Goal: Information Seeking & Learning: Find specific fact

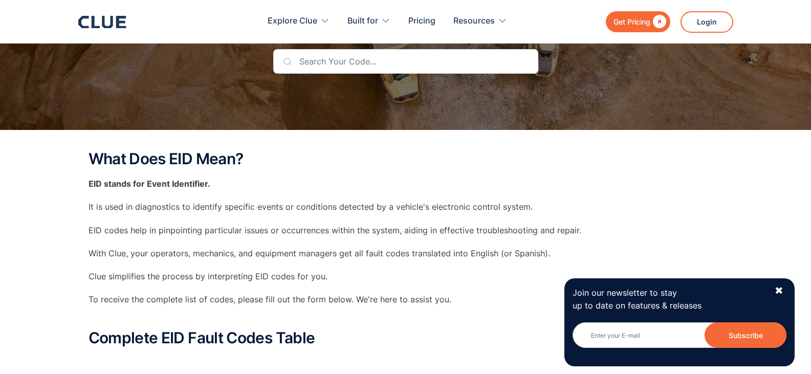
scroll to position [102, 0]
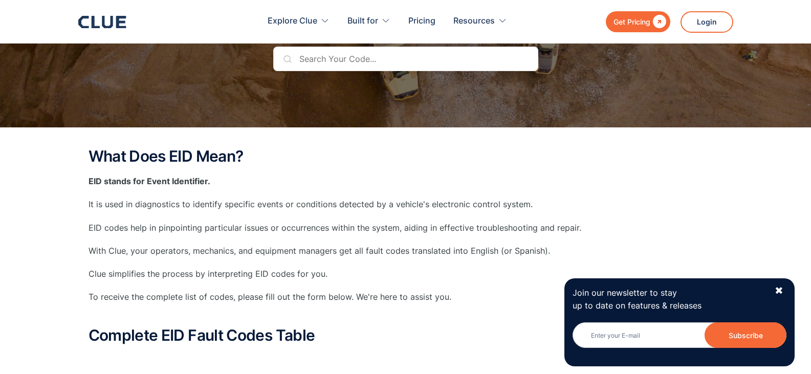
click at [306, 57] on input "text" at bounding box center [405, 59] width 265 height 25
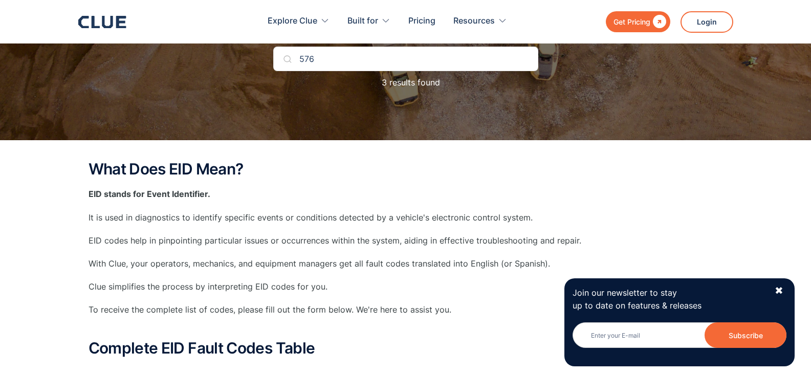
type input "576"
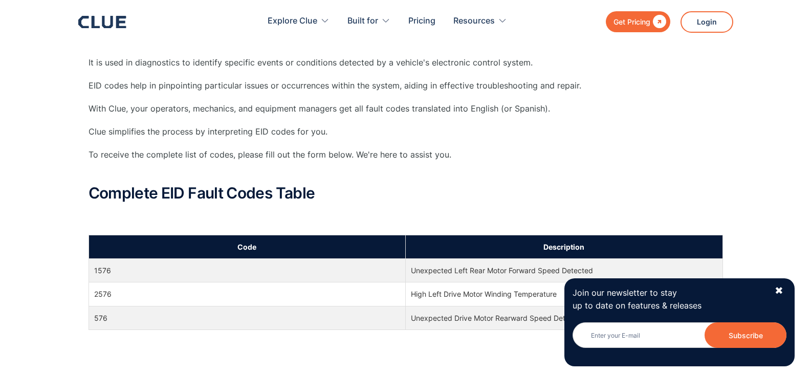
scroll to position [307, 0]
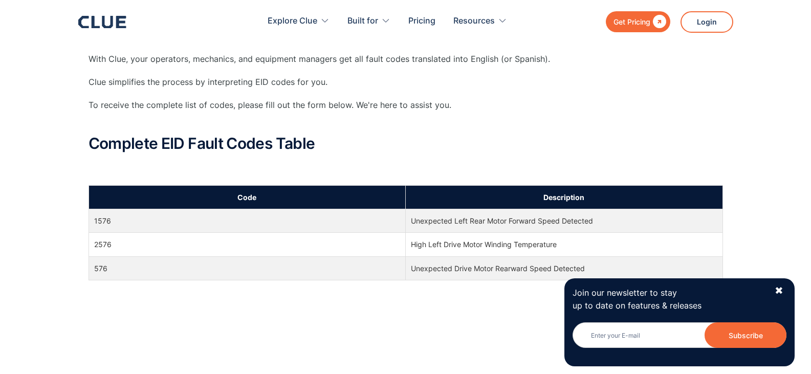
click at [384, 269] on td "576" at bounding box center [247, 268] width 317 height 24
click at [450, 268] on td "Unexpected Drive Motor Rearward Speed Detected" at bounding box center [564, 268] width 317 height 24
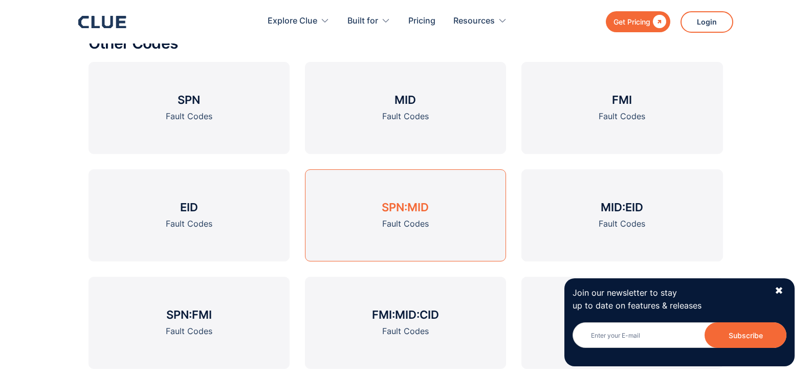
scroll to position [1177, 0]
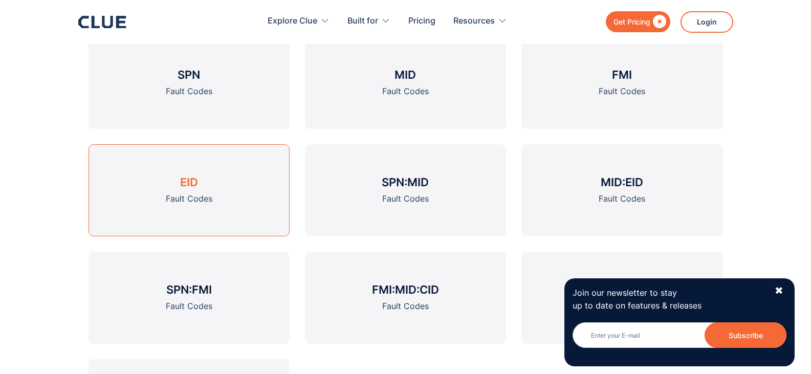
click at [198, 186] on link "EID Fault Codes" at bounding box center [189, 190] width 201 height 92
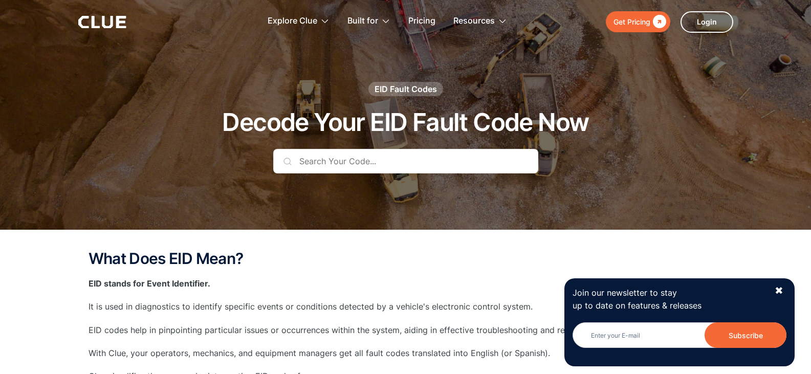
click at [324, 158] on input "text" at bounding box center [405, 161] width 265 height 25
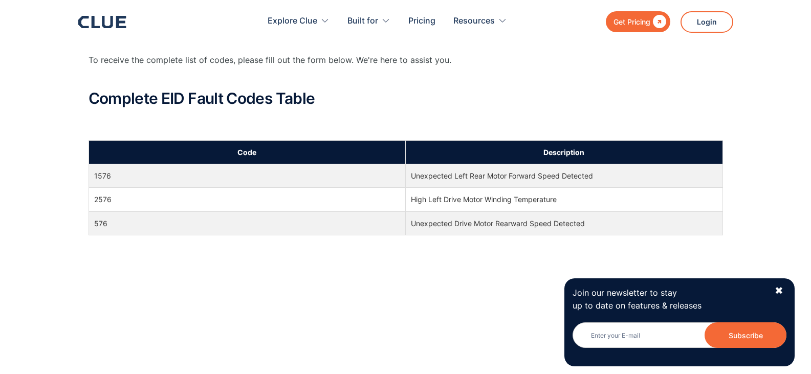
scroll to position [358, 0]
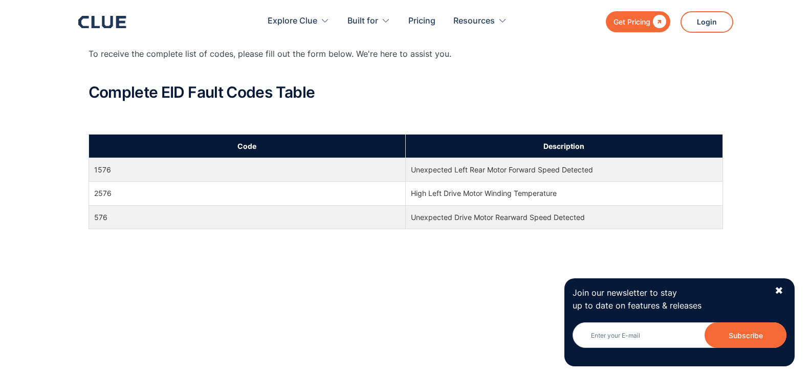
click at [451, 148] on th "Description" at bounding box center [564, 147] width 317 height 24
click at [100, 219] on td "576" at bounding box center [247, 217] width 317 height 24
click at [233, 143] on th "Code" at bounding box center [247, 147] width 317 height 24
click at [232, 143] on th "Code" at bounding box center [247, 147] width 317 height 24
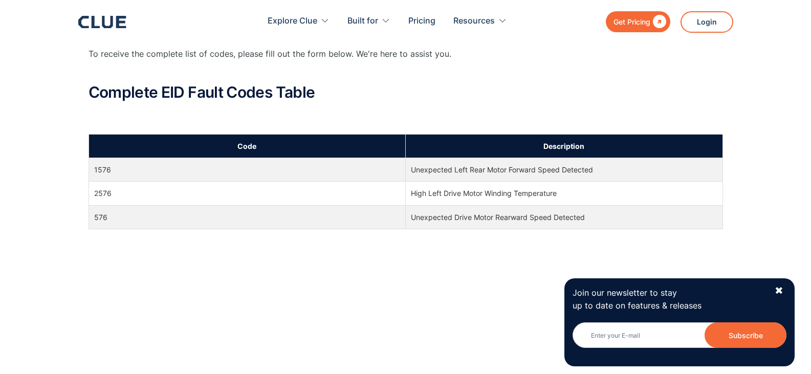
click at [569, 145] on th "Description" at bounding box center [564, 147] width 317 height 24
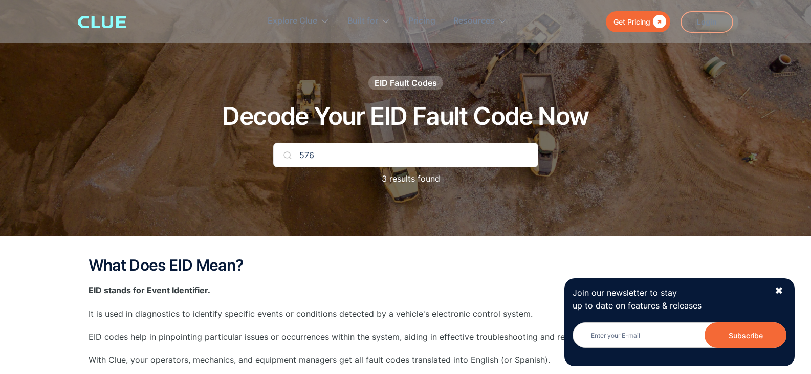
scroll to position [0, 0]
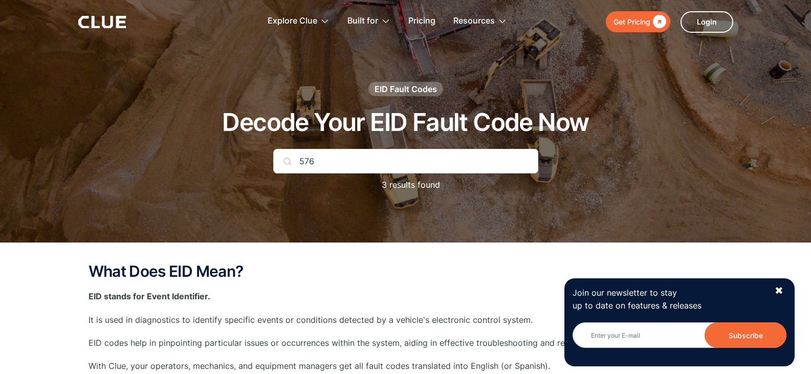
click at [352, 165] on input "576" at bounding box center [405, 161] width 265 height 25
type input "5"
type input "w"
type input "mid39"
click at [779, 288] on div "✖" at bounding box center [779, 291] width 9 height 13
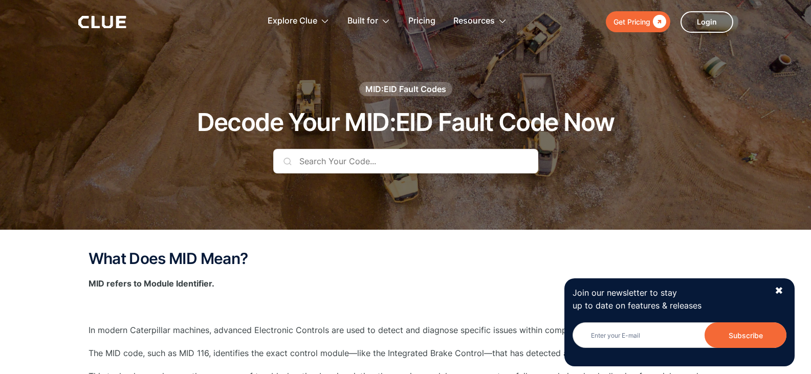
click at [307, 160] on input "text" at bounding box center [405, 161] width 265 height 25
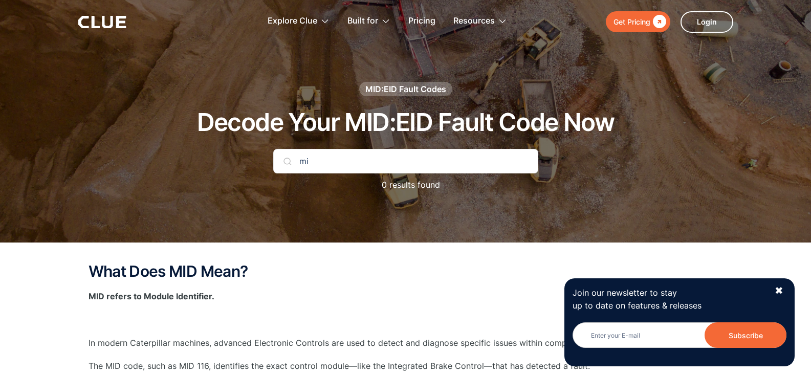
type input "m"
type input "eid576"
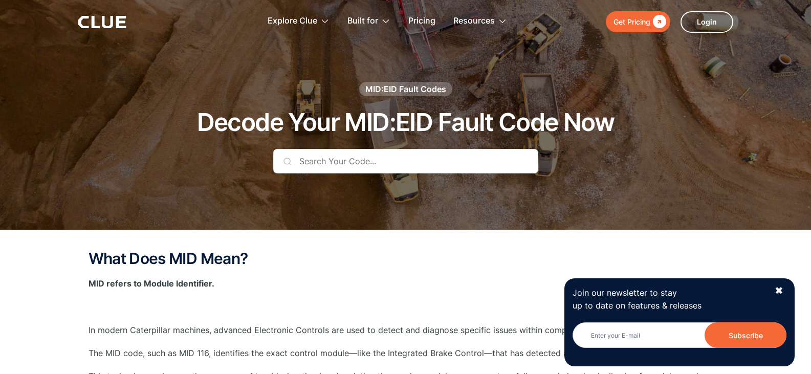
click at [323, 163] on input "text" at bounding box center [405, 161] width 265 height 25
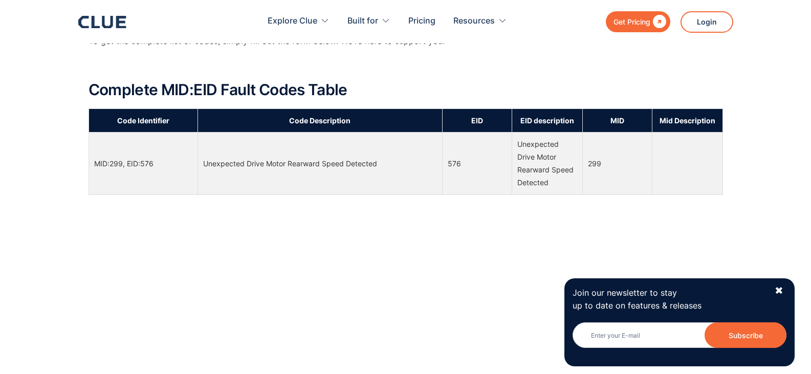
scroll to position [614, 0]
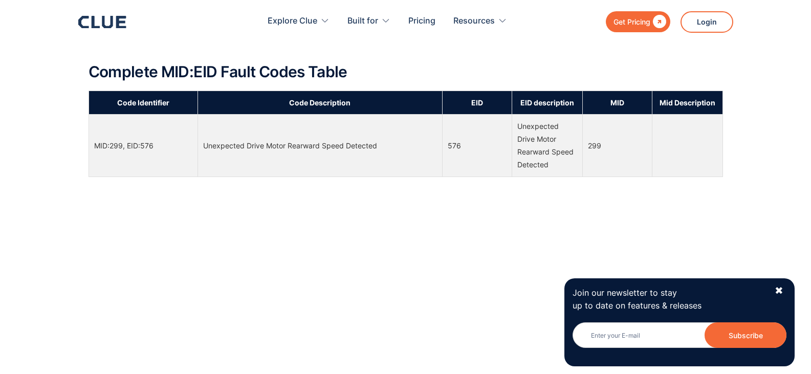
type input "576"
click at [673, 111] on th "Mid Description" at bounding box center [688, 103] width 70 height 24
click at [673, 132] on td at bounding box center [688, 145] width 70 height 62
click at [459, 145] on td "576" at bounding box center [477, 145] width 70 height 62
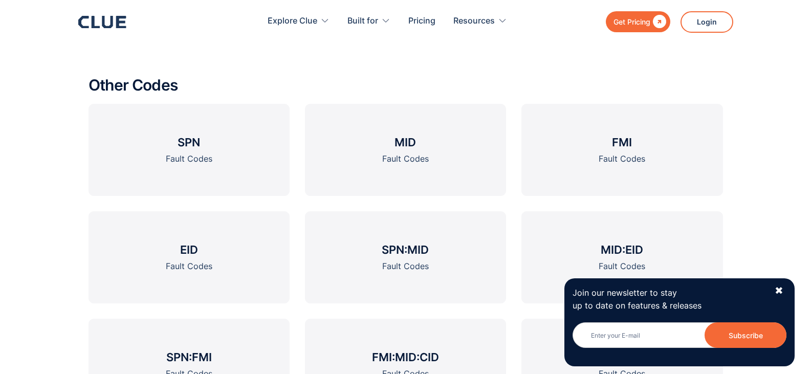
scroll to position [1331, 0]
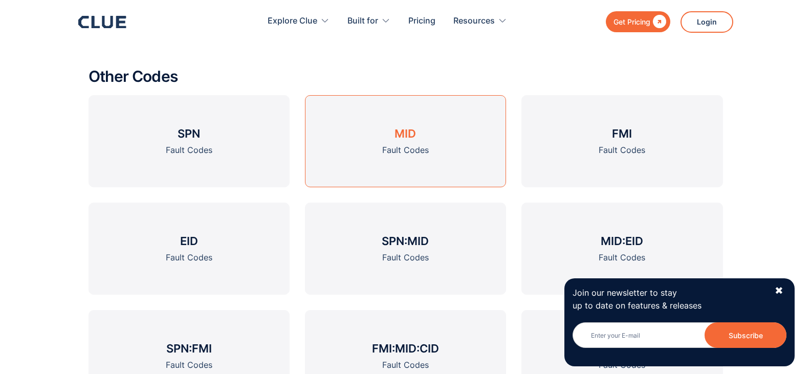
click at [409, 149] on div "Fault Codes" at bounding box center [405, 150] width 47 height 13
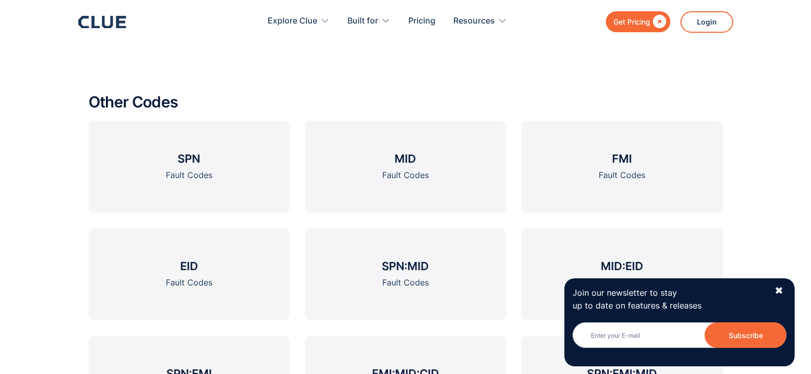
scroll to position [1126, 0]
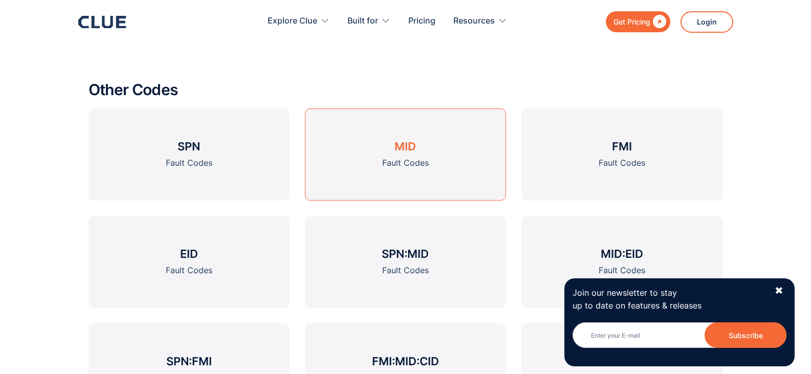
click at [409, 166] on div "Fault Codes" at bounding box center [405, 163] width 47 height 13
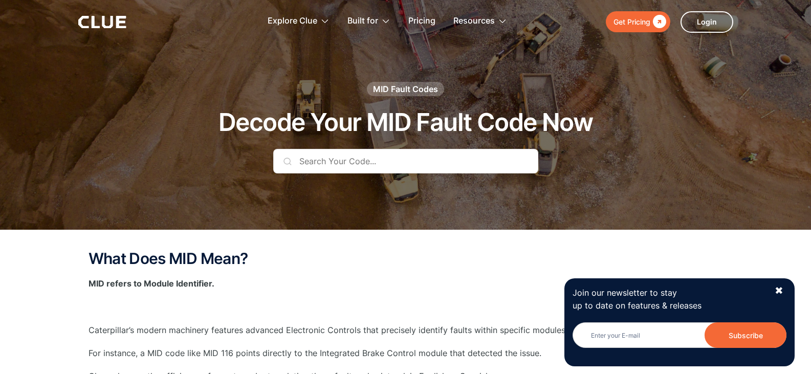
click at [356, 160] on input "text" at bounding box center [405, 161] width 265 height 25
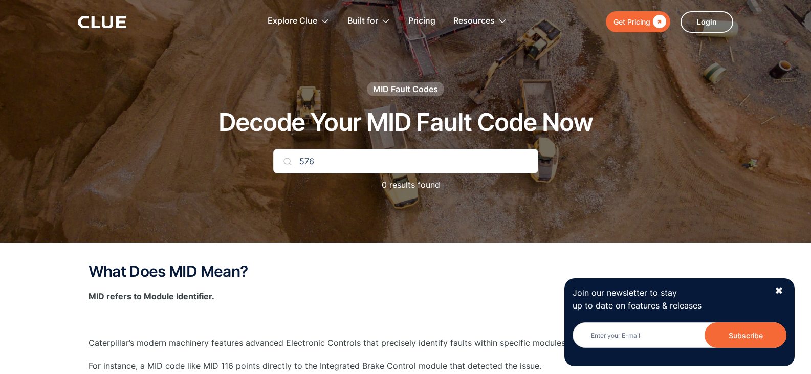
type input "576"
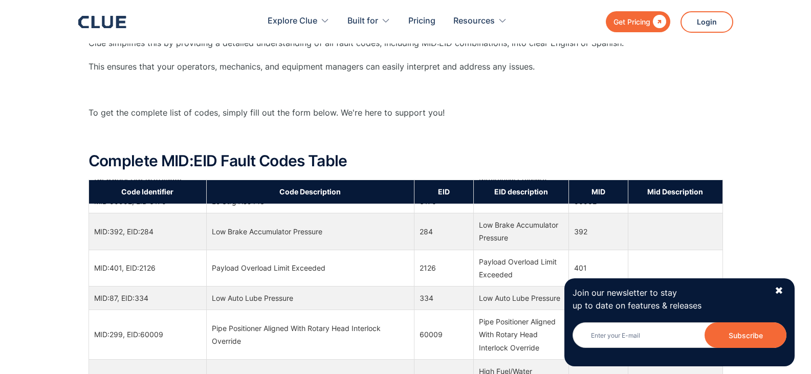
scroll to position [1228, 0]
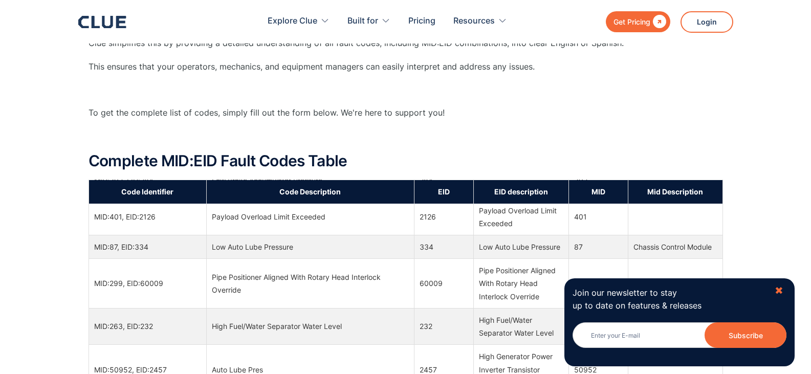
click at [783, 289] on div "✖" at bounding box center [779, 291] width 9 height 13
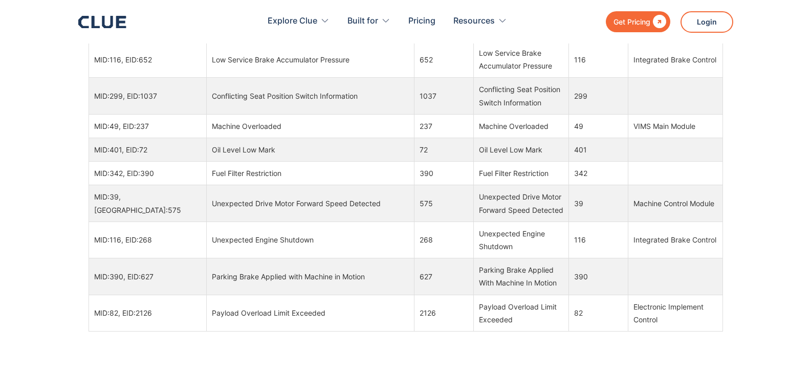
scroll to position [18098, 0]
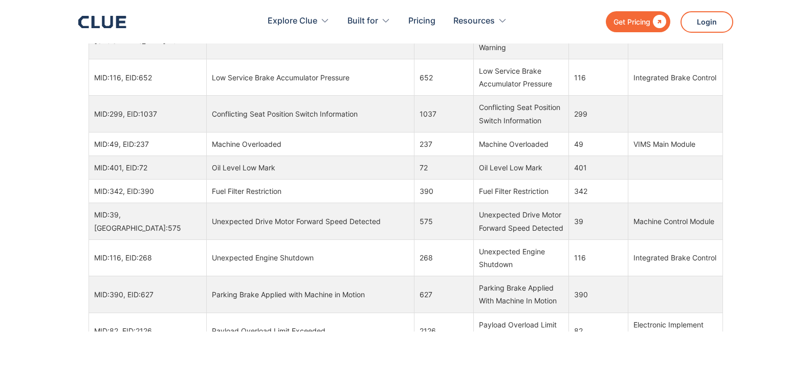
click at [648, 228] on div "Machine Control Module" at bounding box center [676, 221] width 84 height 13
click at [489, 231] on div "Unexpected Drive Motor Forward Speed Detected" at bounding box center [521, 221] width 84 height 26
click at [453, 239] on td "575" at bounding box center [444, 221] width 59 height 36
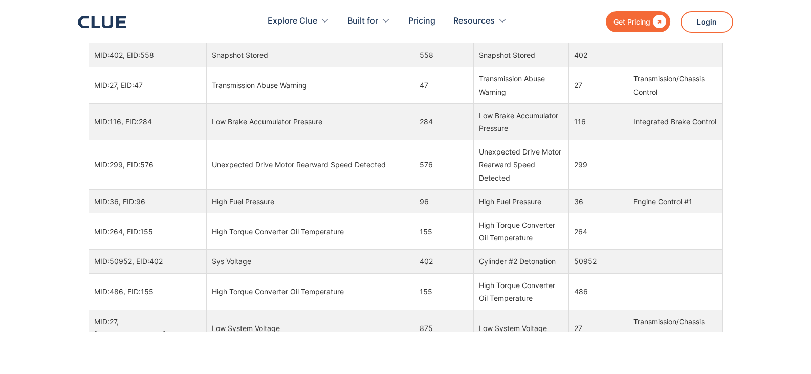
scroll to position [5199, 0]
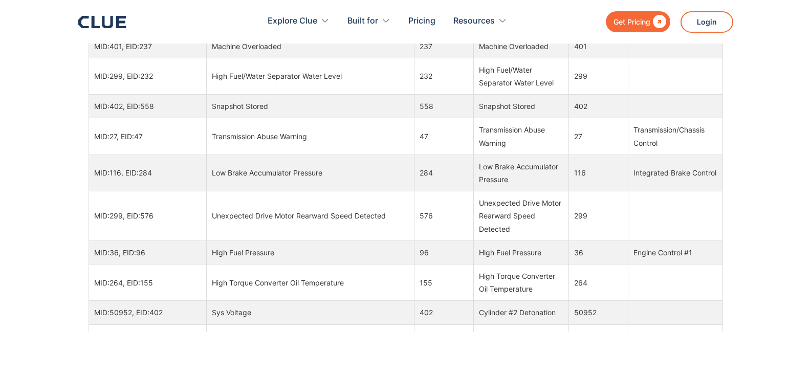
click at [479, 235] on div "Unexpected Drive Motor Rearward Speed Detected" at bounding box center [521, 216] width 84 height 39
click at [669, 241] on td at bounding box center [675, 216] width 95 height 50
click at [569, 241] on td "299" at bounding box center [598, 216] width 59 height 50
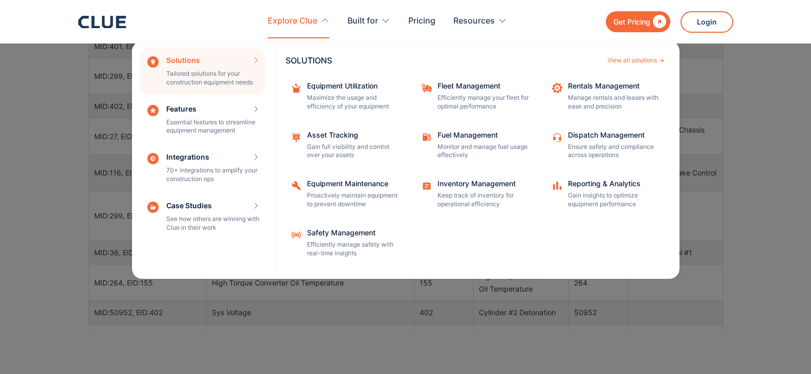
click at [298, 19] on div "Explore Clue" at bounding box center [293, 21] width 50 height 32
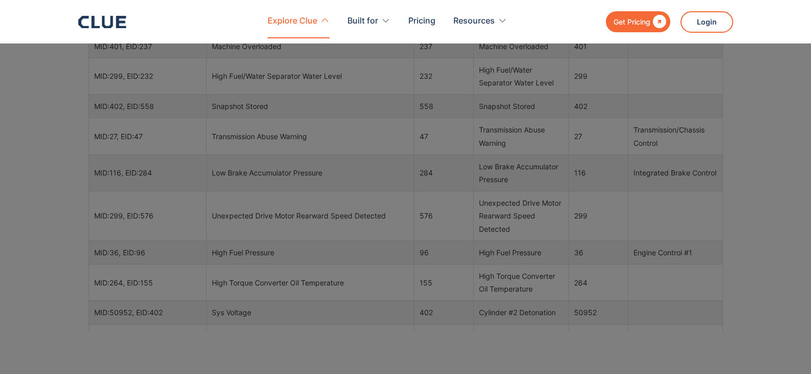
click at [292, 22] on div "Explore Clue" at bounding box center [293, 21] width 50 height 32
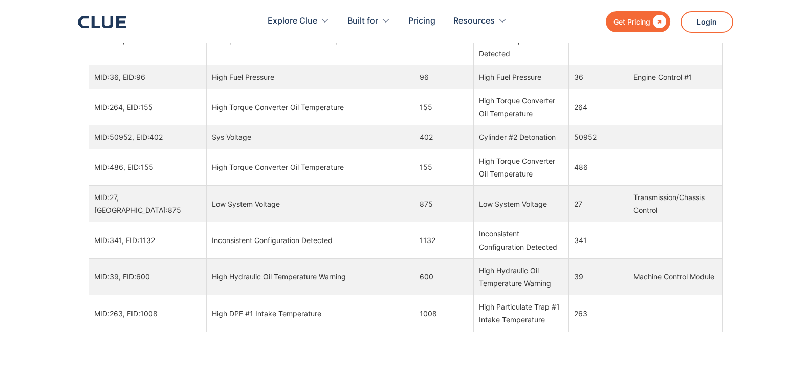
scroll to position [5374, 0]
